Goal: Unclear: Browse casually

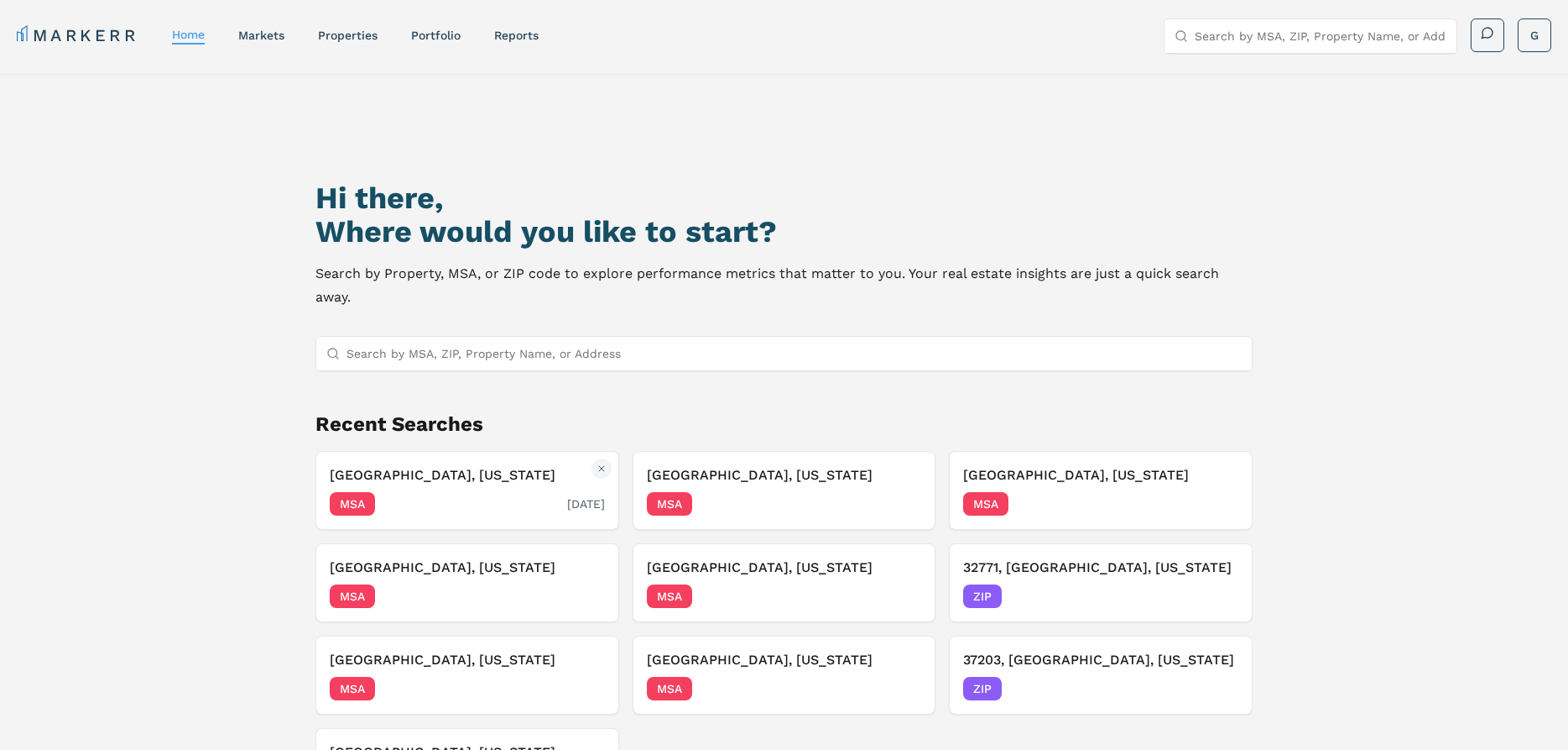
click at [484, 465] on div "[GEOGRAPHIC_DATA], [US_STATE] MSA [DATE]" at bounding box center [467, 490] width 275 height 50
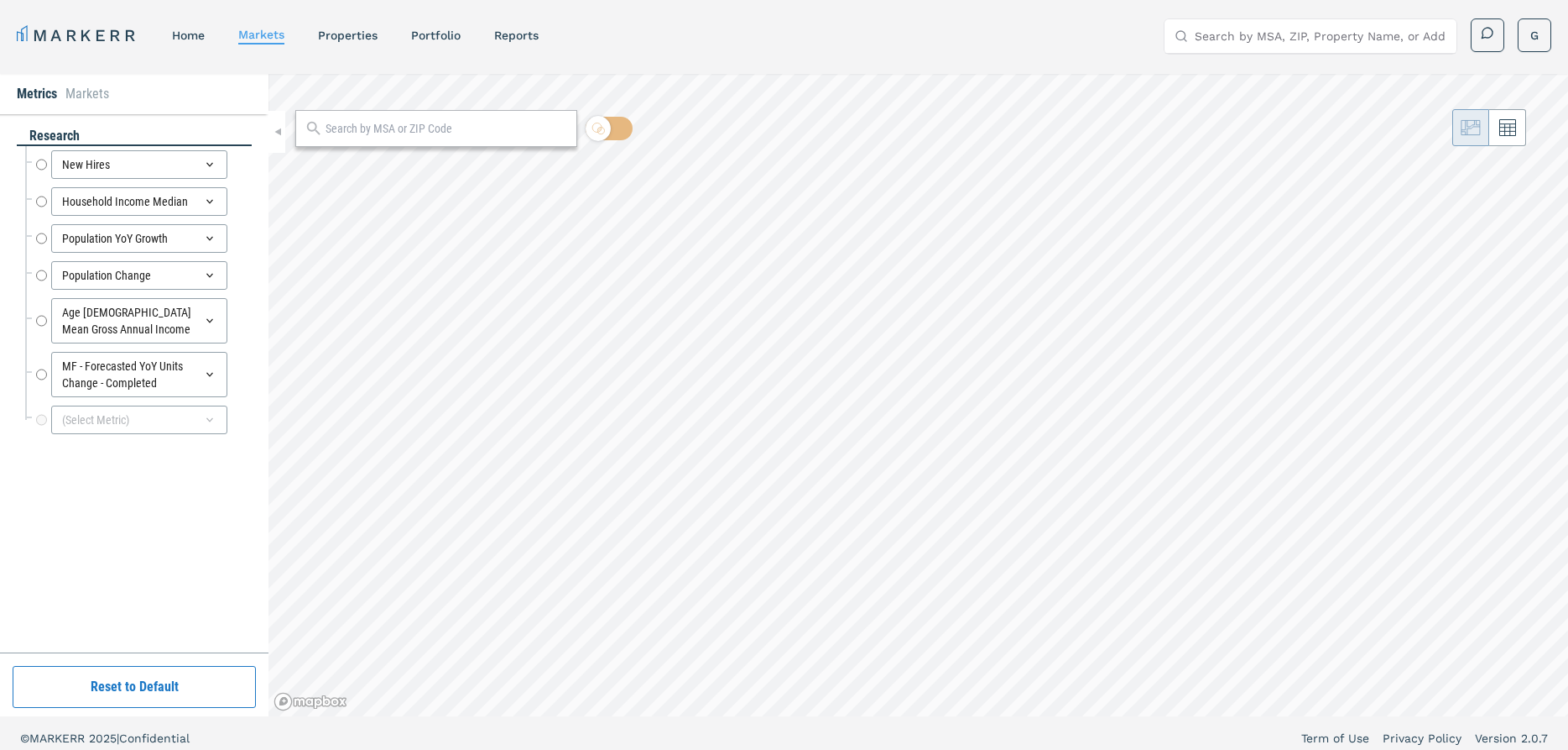
radio input "true"
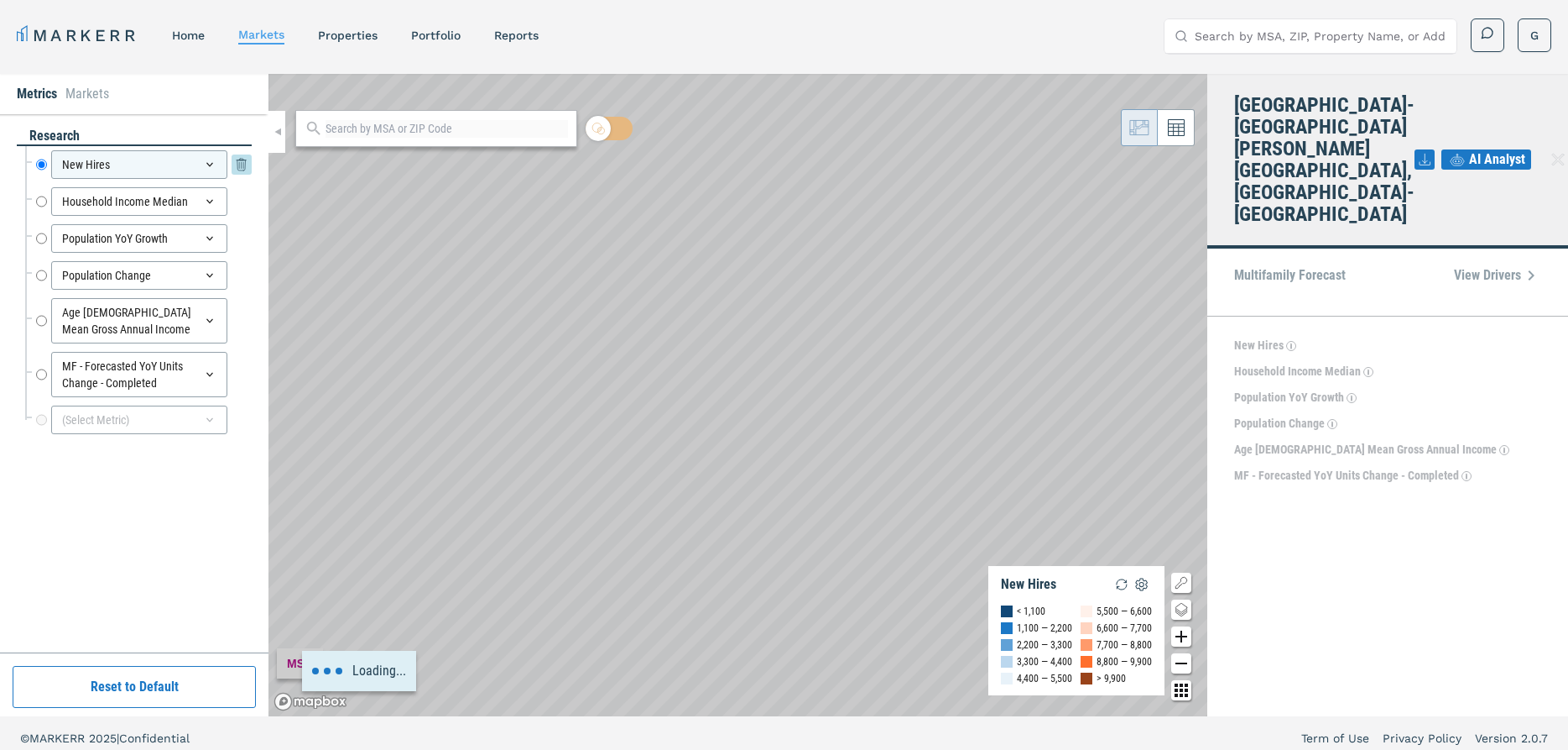
click at [207, 161] on icon at bounding box center [209, 164] width 13 height 13
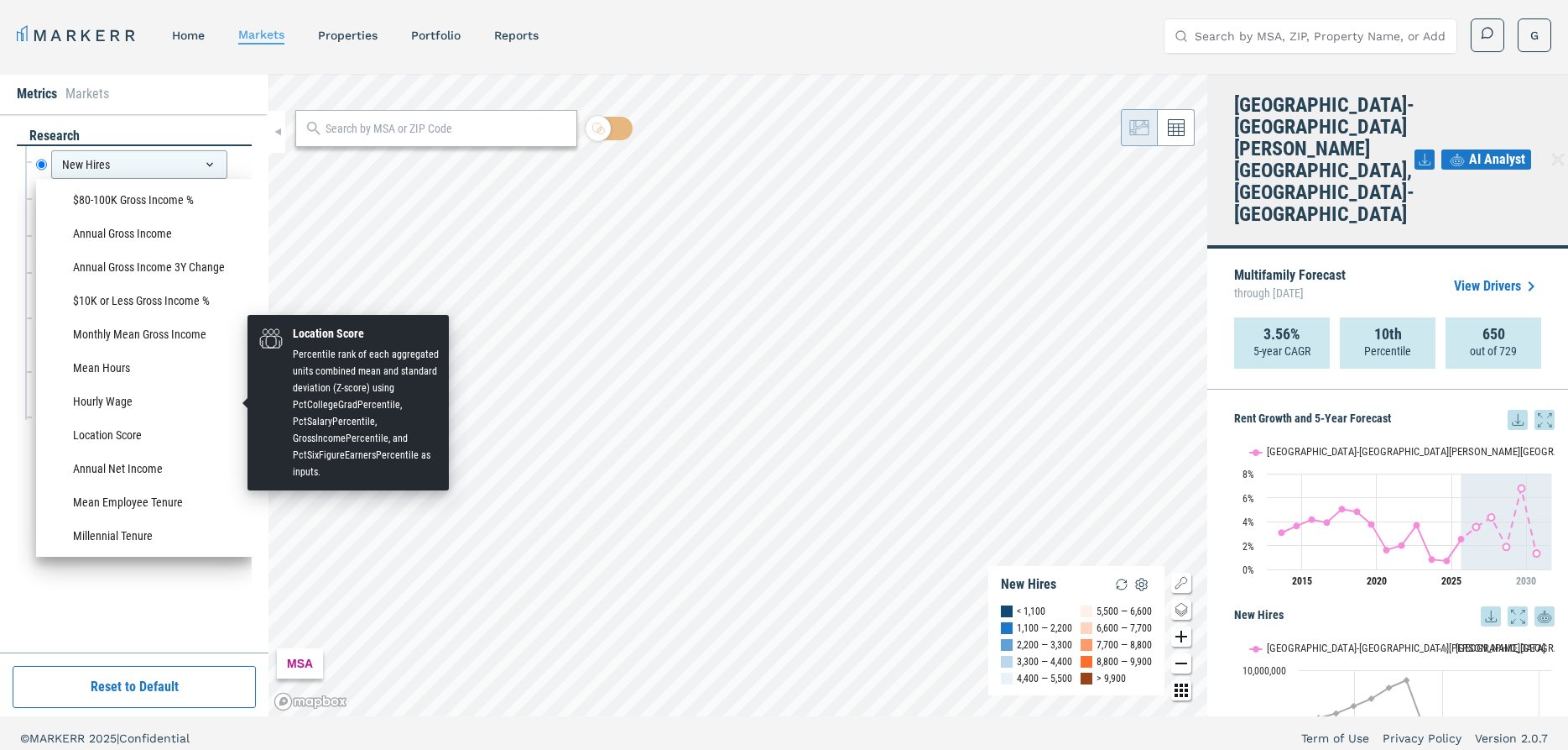
scroll to position [1381, 0]
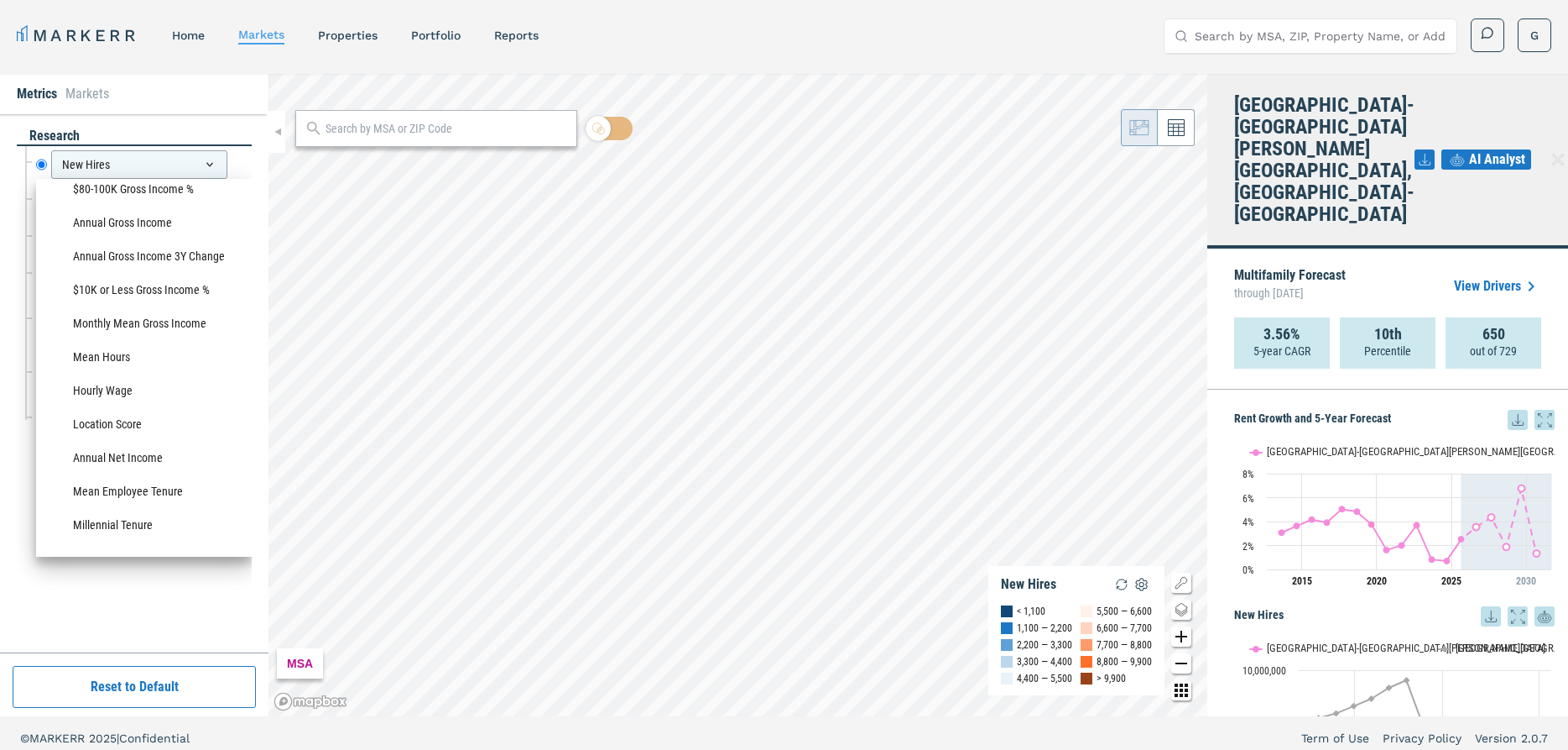
click at [185, 554] on div "Crime" at bounding box center [143, 567] width 199 height 27
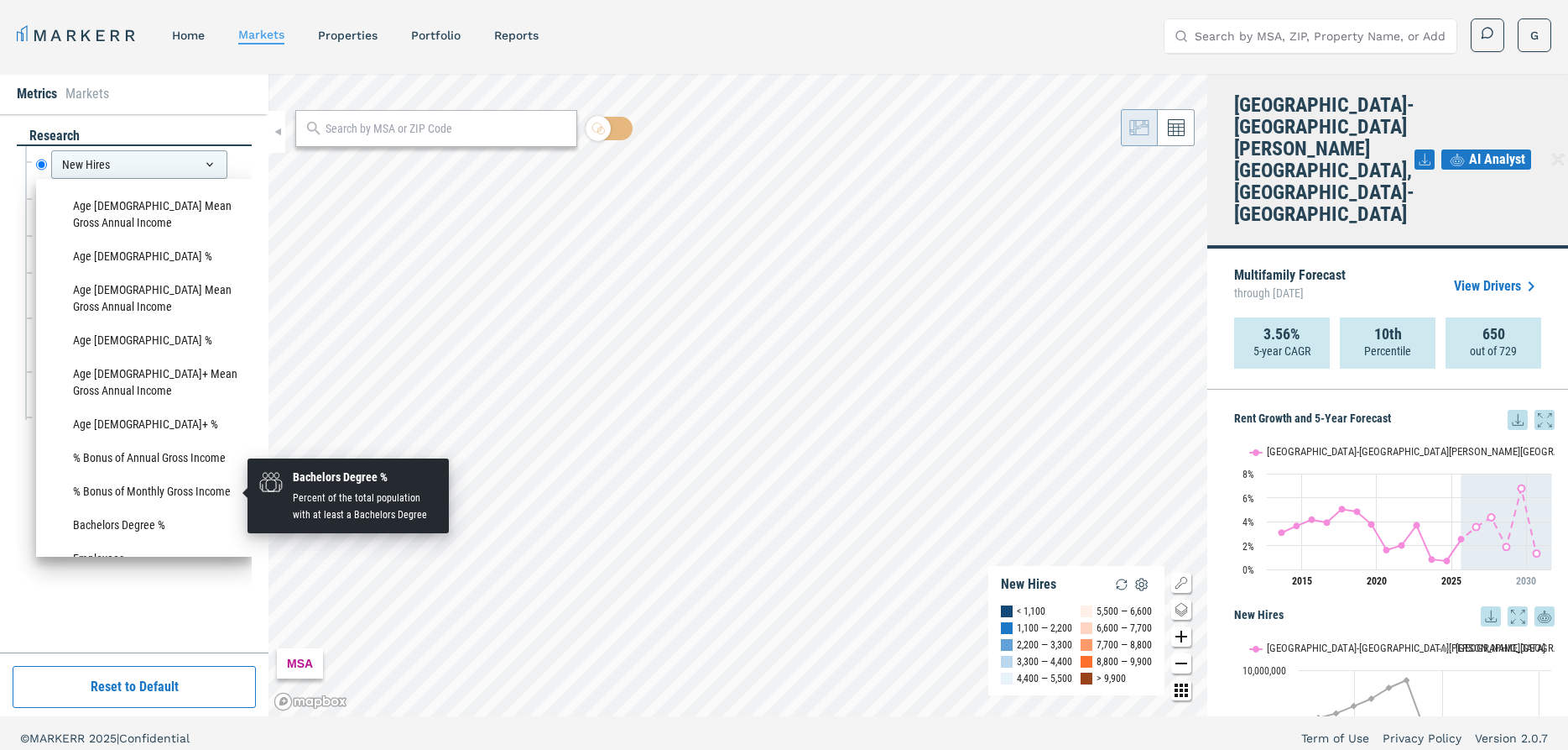
scroll to position [333, 0]
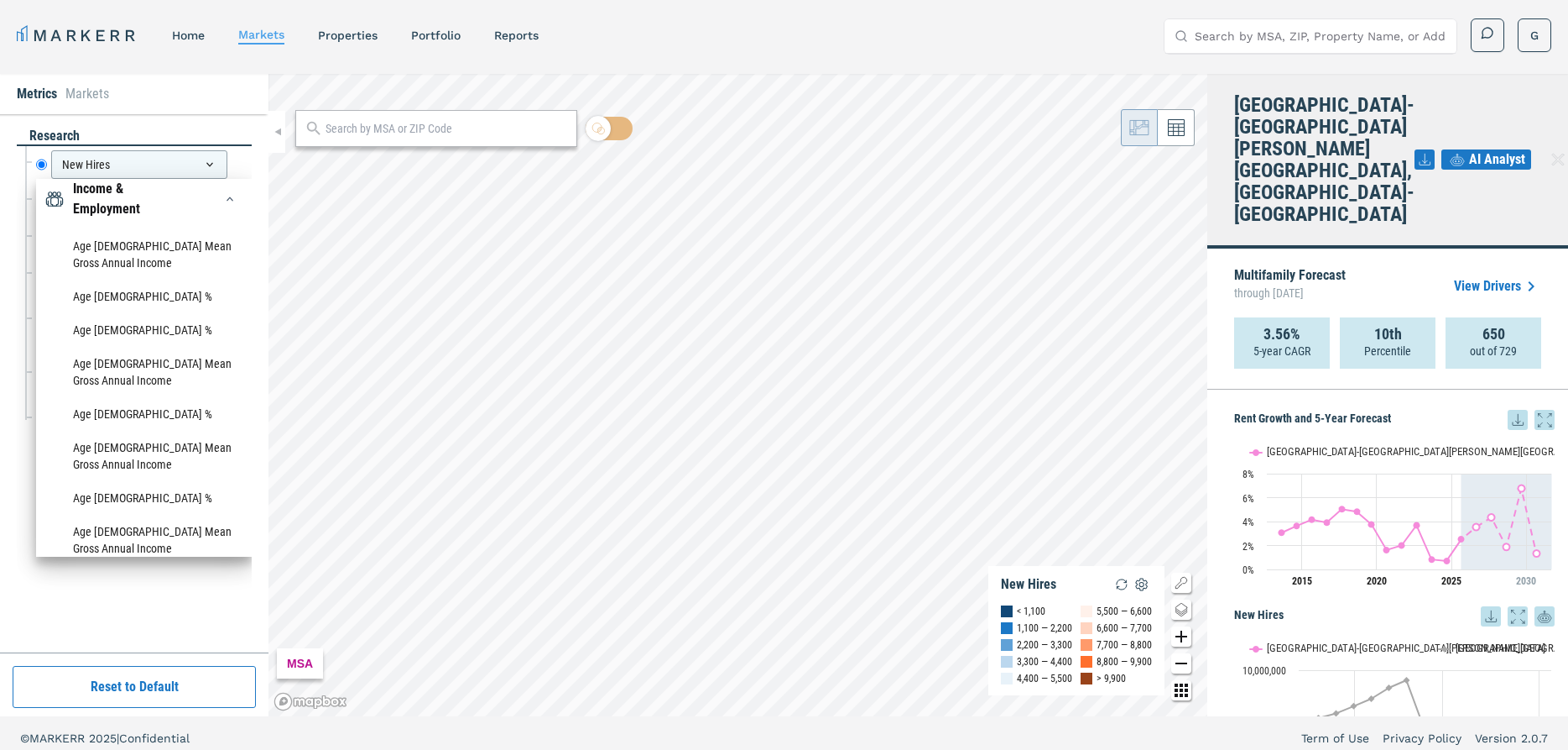
click at [17, 446] on div "New Hires New Hires RealRent Forecast Rent Mean Forecast 5 Year CAGR Rent Mean …" at bounding box center [134, 298] width 235 height 305
